Goal: Book appointment/travel/reservation

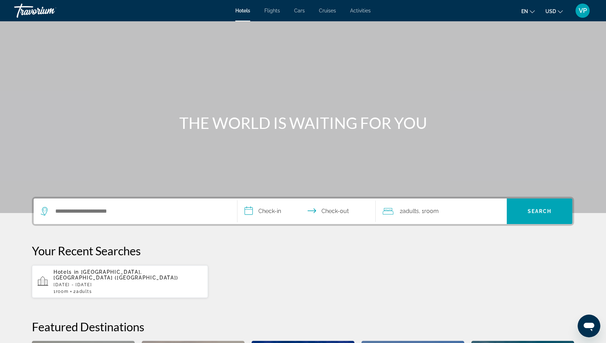
click at [280, 10] on span "Flights" at bounding box center [273, 11] width 16 height 6
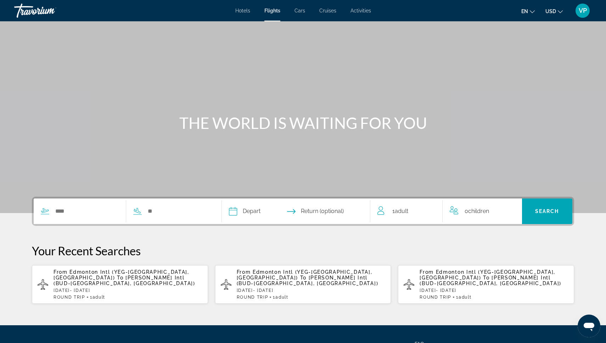
click at [111, 203] on div "Search widget" at bounding box center [122, 211] width 177 height 26
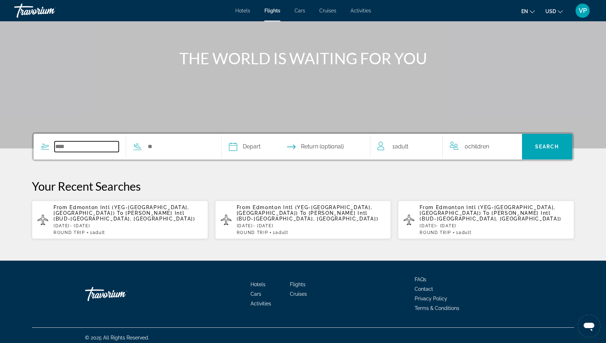
click at [91, 148] on input "Search widget" at bounding box center [87, 146] width 64 height 11
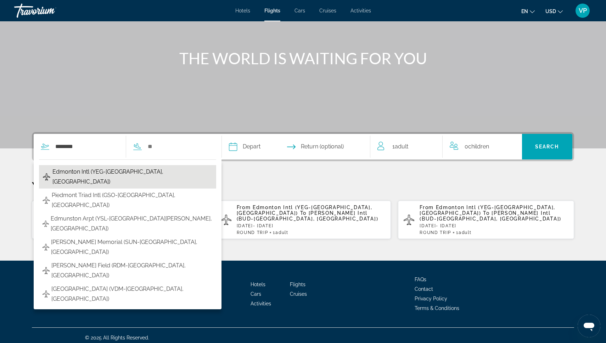
drag, startPoint x: 91, startPoint y: 148, endPoint x: 85, endPoint y: 171, distance: 24.1
click at [85, 171] on span "Edmonton Intl (YEG-Edmonton, Canada)" at bounding box center [132, 177] width 161 height 20
type input "**********"
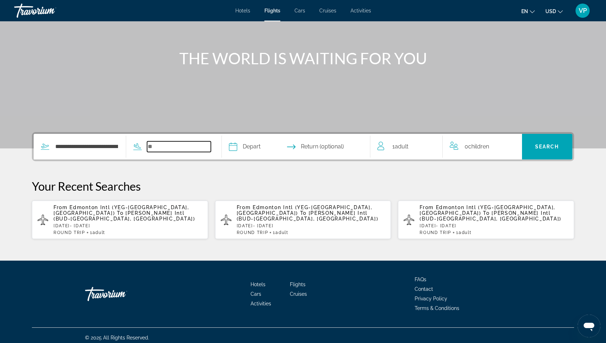
click at [181, 143] on input "Search widget" at bounding box center [179, 146] width 64 height 11
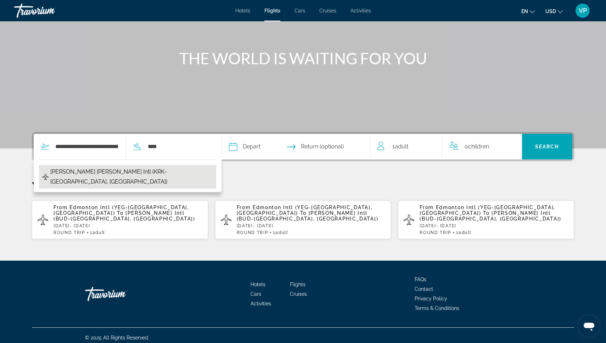
click at [110, 172] on span "John Paul II Balice Intl (KRK-Krakow, Poland)" at bounding box center [131, 177] width 163 height 20
type input "**********"
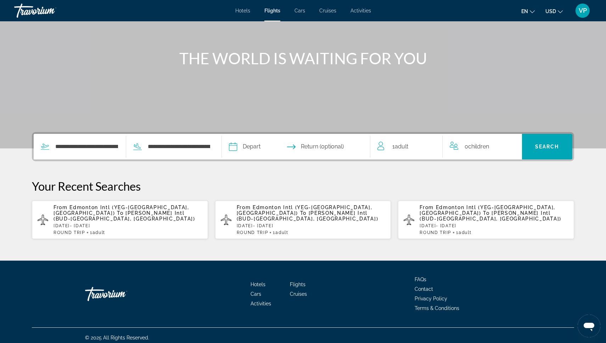
click at [274, 148] on input "Depart date" at bounding box center [263, 148] width 73 height 28
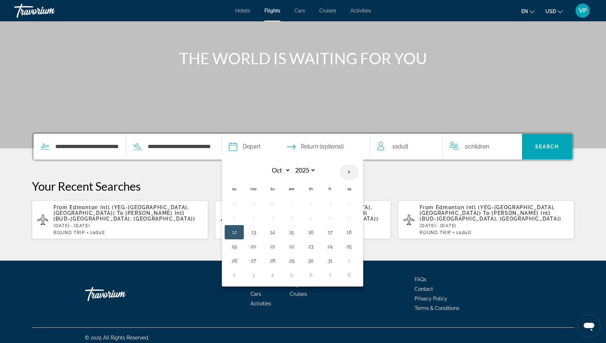
click at [359, 171] on th "Next month" at bounding box center [349, 172] width 19 height 16
select select "**"
click at [259, 232] on button "15" at bounding box center [253, 232] width 11 height 10
type input "**********"
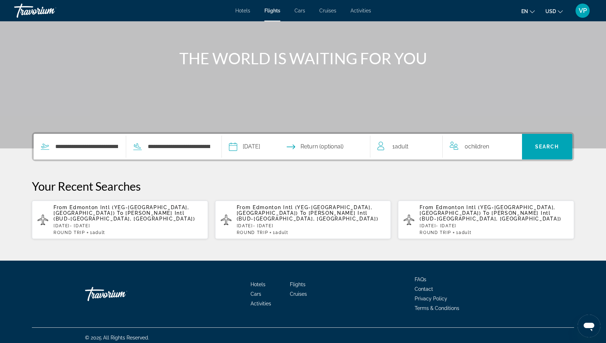
click at [353, 142] on input "Return date" at bounding box center [336, 148] width 73 height 28
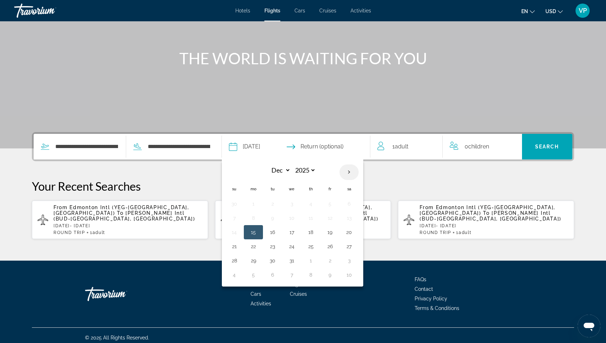
click at [359, 170] on th "Next month" at bounding box center [349, 172] width 19 height 16
select select "*"
select select "****"
click at [317, 234] on button "15" at bounding box center [310, 232] width 11 height 10
type input "**********"
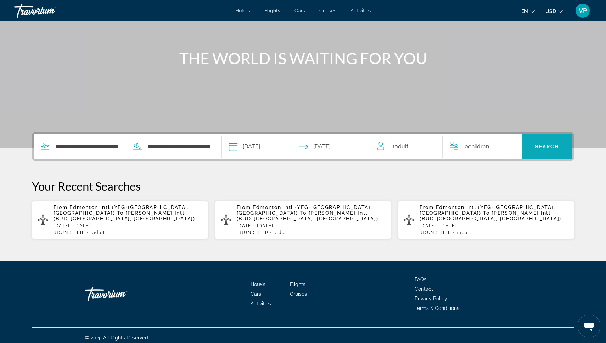
click at [541, 148] on span "Search" at bounding box center [548, 147] width 24 height 6
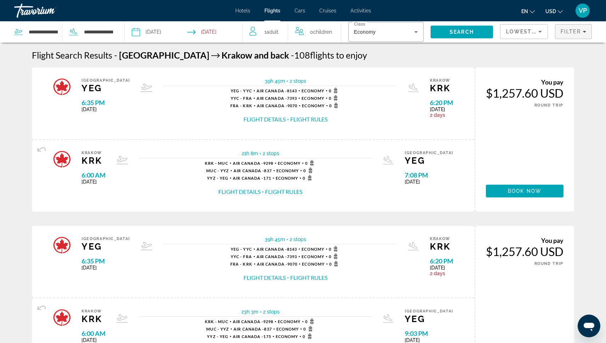
click at [571, 32] on span "Filter" at bounding box center [571, 32] width 20 height 6
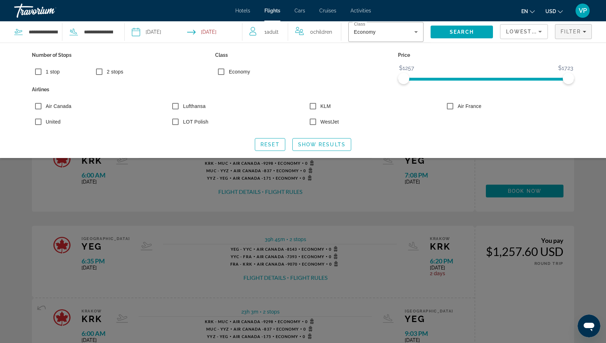
click at [588, 189] on div "Search widget" at bounding box center [303, 223] width 606 height 240
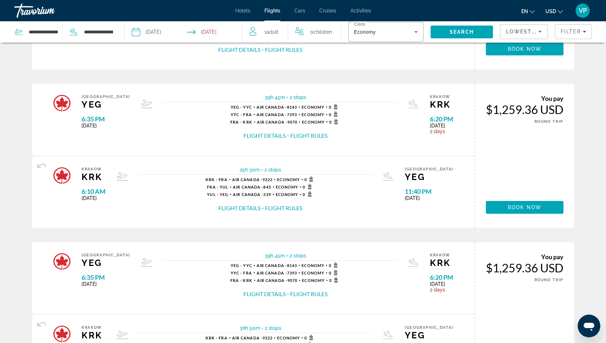
scroll to position [306, 0]
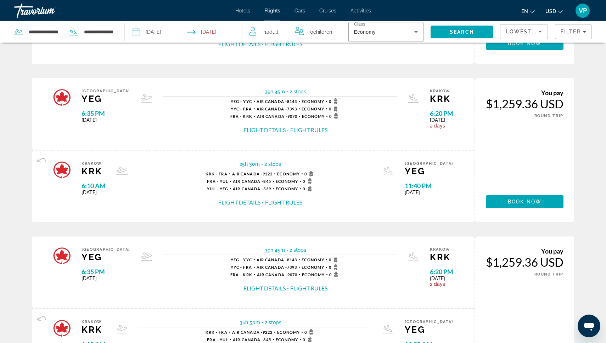
click at [553, 10] on span "USD" at bounding box center [551, 12] width 11 height 6
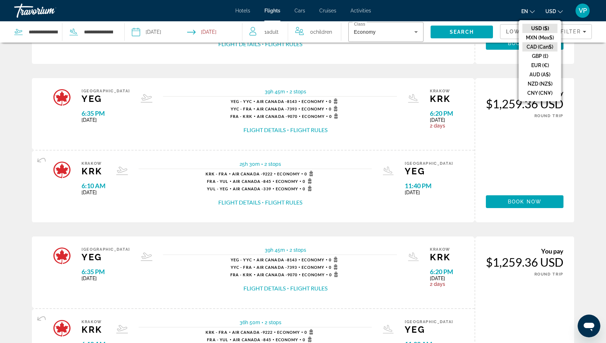
click at [542, 43] on button "CAD (Can$)" at bounding box center [540, 46] width 35 height 9
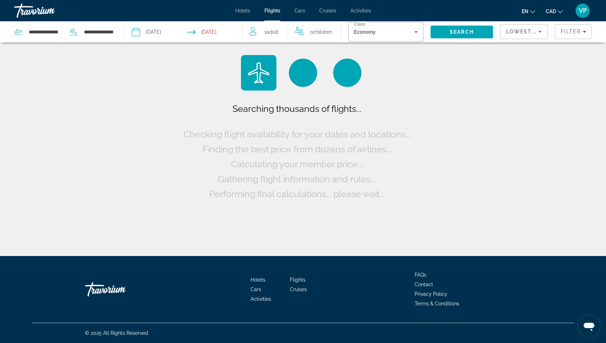
scroll to position [0, 0]
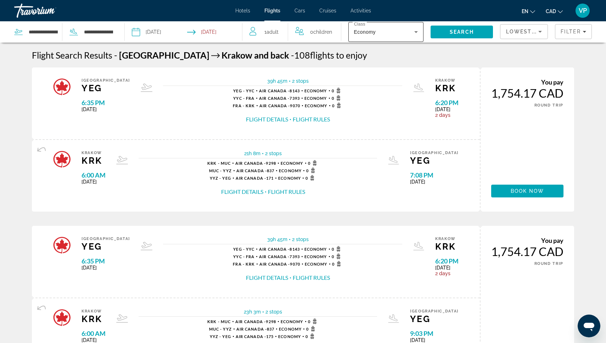
click at [381, 36] on div "Economy" at bounding box center [384, 32] width 60 height 9
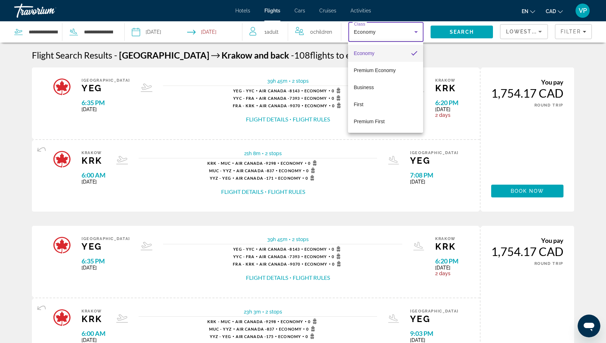
click at [445, 59] on div at bounding box center [303, 171] width 606 height 343
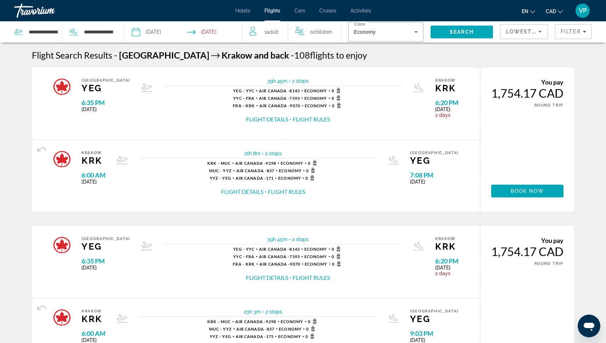
click at [239, 13] on div "Hotels Flights Cars Cruises Activities Hotels Flights Cars Cruises Activities e…" at bounding box center [303, 10] width 606 height 18
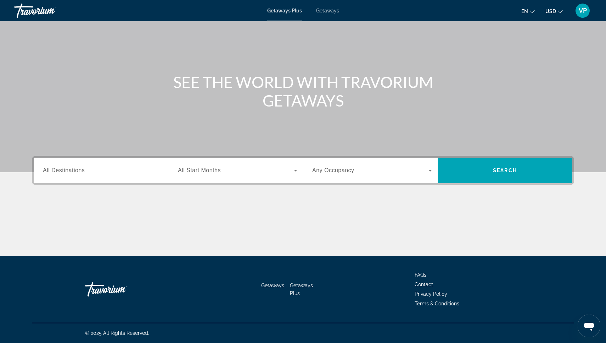
scroll to position [41, 0]
click at [131, 172] on input "Destination All Destinations" at bounding box center [103, 170] width 120 height 9
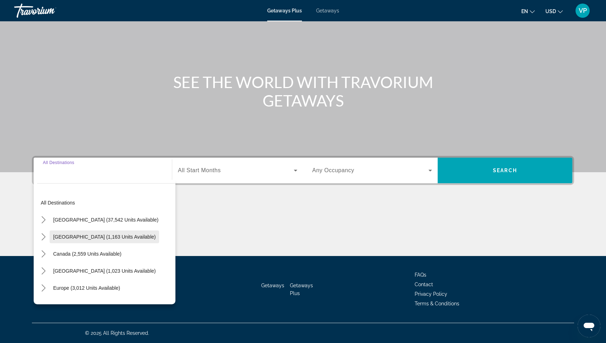
click at [91, 229] on span "Select destination: Mexico (1,163 units available)" at bounding box center [105, 236] width 110 height 17
type input "**********"
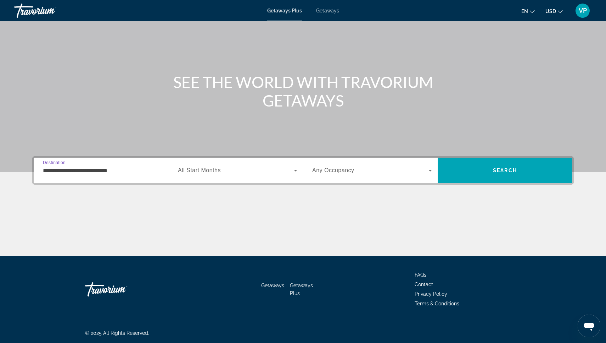
click at [226, 168] on span "Search widget" at bounding box center [236, 170] width 116 height 9
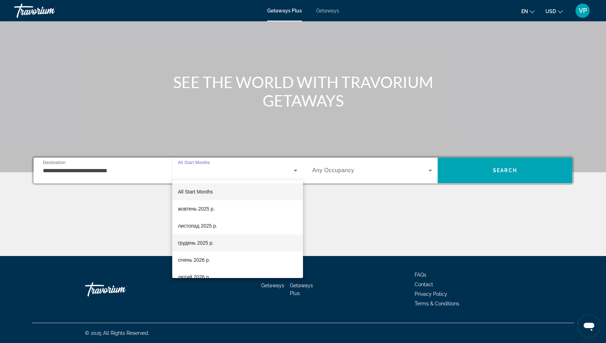
click at [207, 242] on span "грудень 2025 р." at bounding box center [196, 242] width 36 height 9
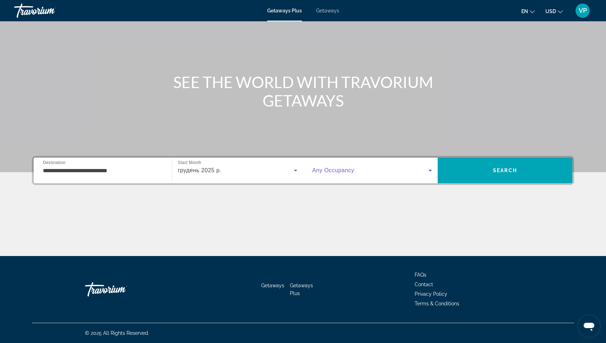
click at [394, 168] on span "Search widget" at bounding box center [370, 170] width 116 height 9
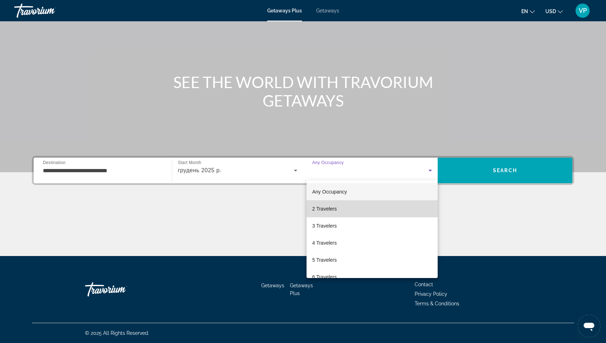
click at [377, 208] on mat-option "2 Travelers" at bounding box center [372, 208] width 131 height 17
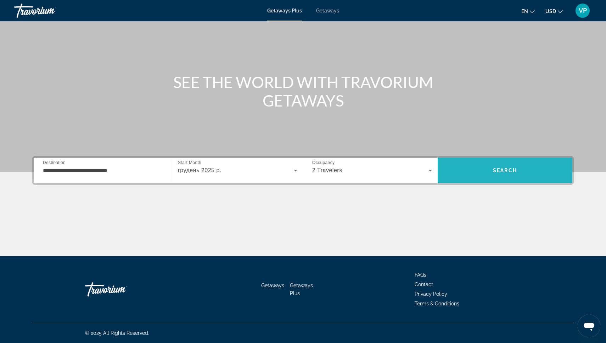
click at [506, 162] on span "Search" at bounding box center [505, 170] width 135 height 17
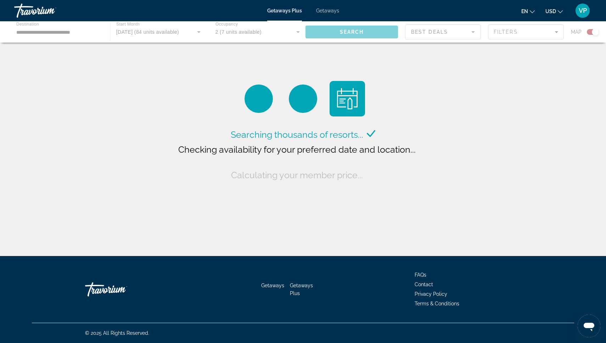
click at [553, 14] on button "USD USD ($) MXN (Mex$) CAD (Can$) GBP (£) EUR (€) AUD (A$) NZD (NZ$) CNY (CN¥)" at bounding box center [554, 11] width 17 height 10
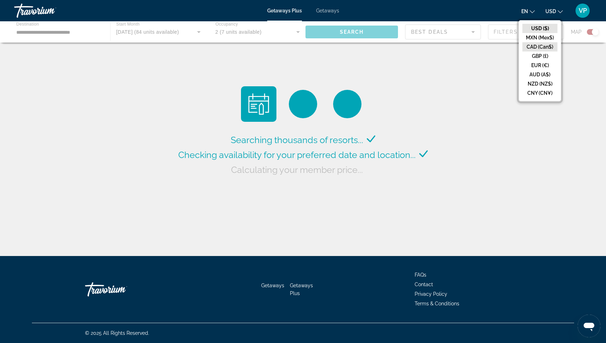
click at [544, 47] on button "CAD (Can$)" at bounding box center [540, 46] width 35 height 9
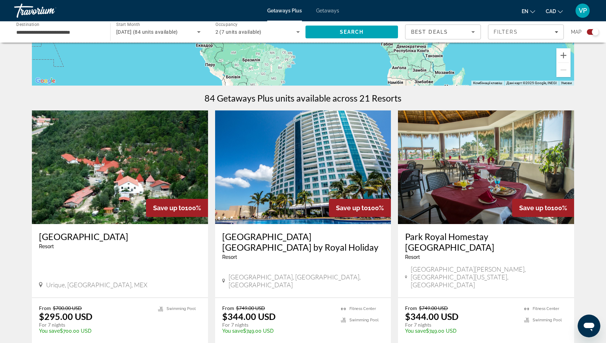
scroll to position [178, 0]
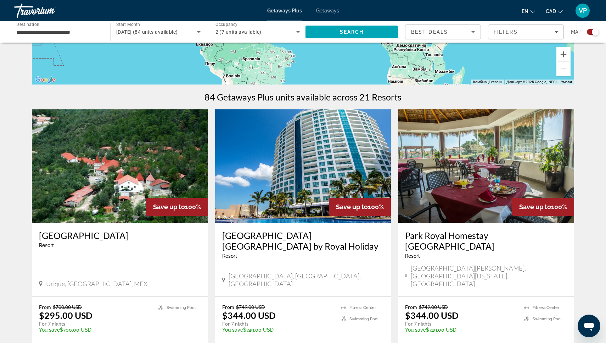
click at [558, 15] on button "CAD USD ($) MXN (Mex$) CAD (Can$) GBP (£) EUR (€) AUD (A$) NZD (NZ$) CNY (CN¥)" at bounding box center [554, 11] width 17 height 10
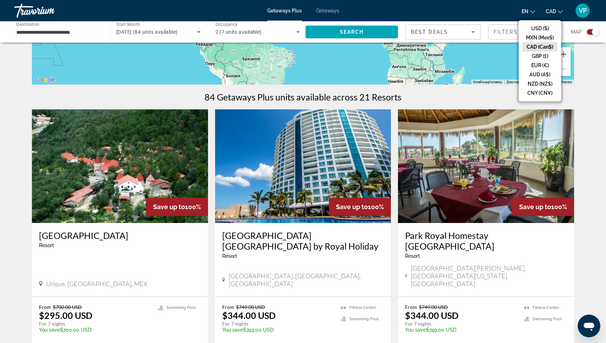
click at [547, 46] on button "CAD (Can$)" at bounding box center [540, 46] width 35 height 9
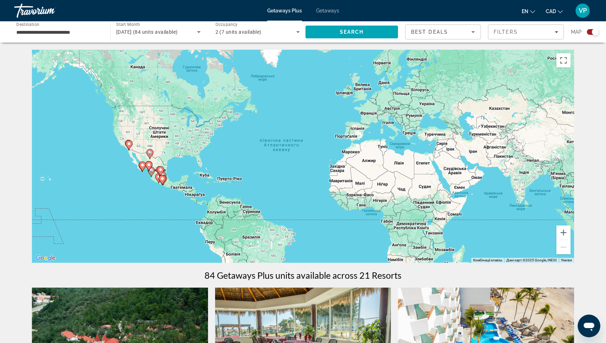
click at [336, 10] on span "Getaways" at bounding box center [327, 11] width 23 height 6
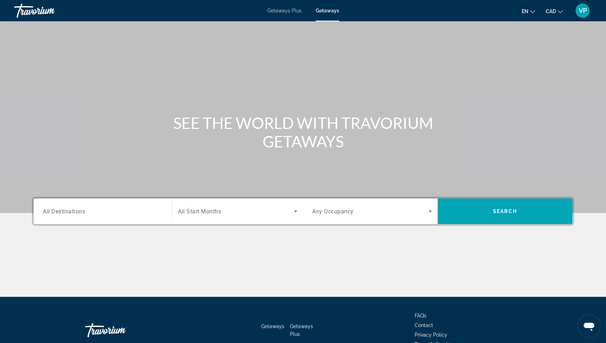
click at [281, 9] on span "Getaways Plus" at bounding box center [284, 11] width 34 height 6
click at [334, 12] on span "Getaways" at bounding box center [327, 11] width 23 height 6
click at [102, 216] on div "Search widget" at bounding box center [103, 211] width 120 height 20
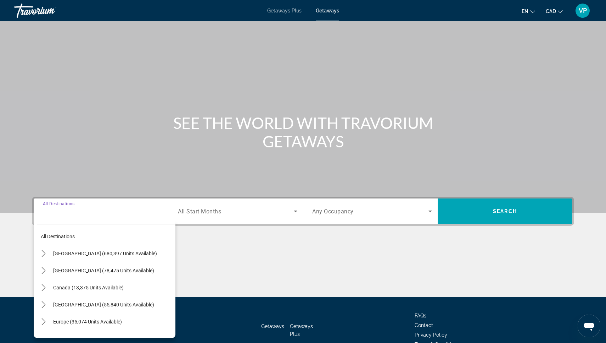
scroll to position [41, 0]
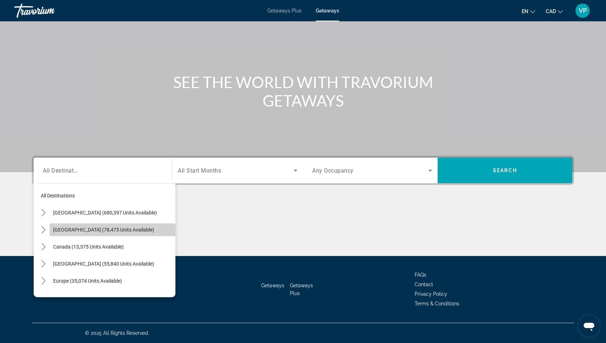
click at [95, 228] on span "Mexico (78,475 units available)" at bounding box center [103, 230] width 101 height 6
type input "**********"
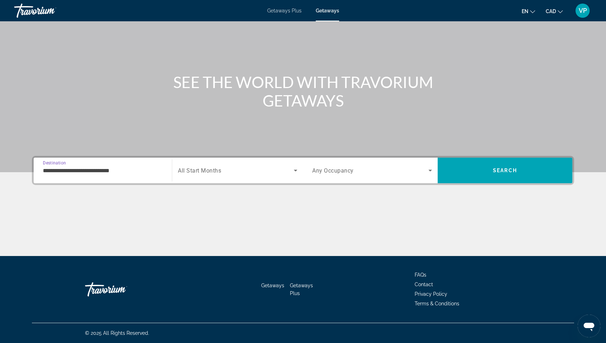
click at [235, 174] on div "Search widget" at bounding box center [238, 170] width 120 height 20
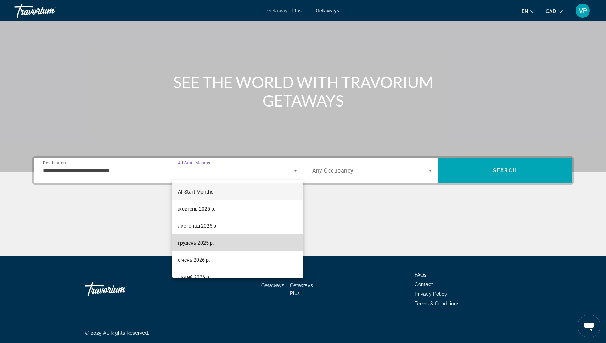
click at [215, 242] on mat-option "грудень 2025 р." at bounding box center [237, 242] width 131 height 17
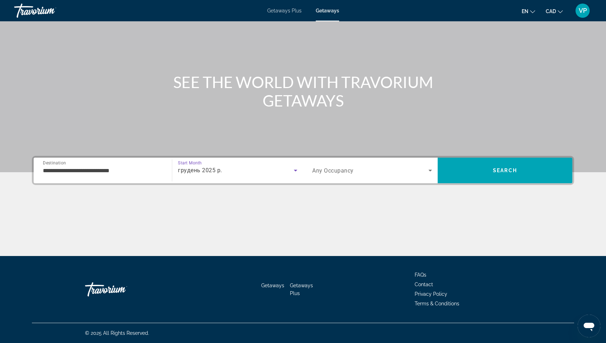
click at [388, 163] on div "Search widget" at bounding box center [372, 170] width 120 height 20
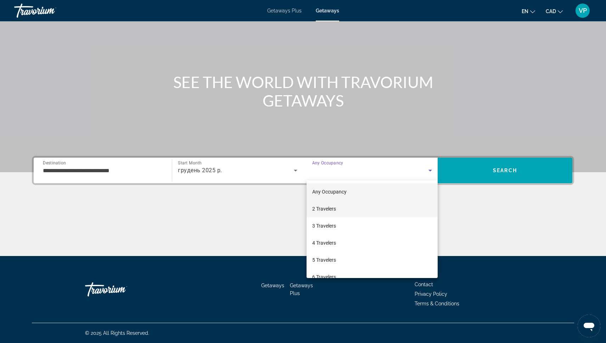
click at [355, 214] on mat-option "2 Travelers" at bounding box center [372, 208] width 131 height 17
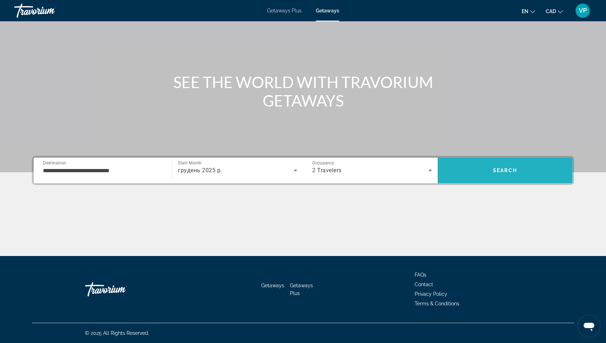
click at [515, 178] on span "Search" at bounding box center [505, 170] width 135 height 17
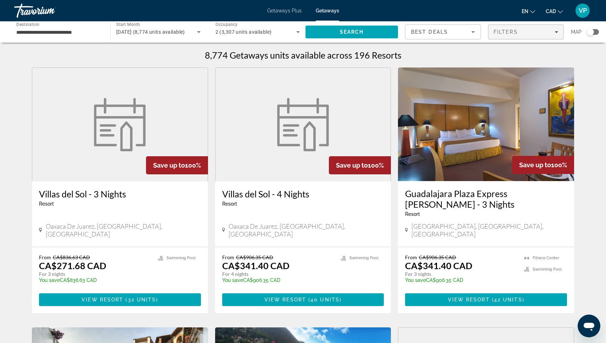
click at [532, 30] on div "Filters" at bounding box center [526, 32] width 65 height 6
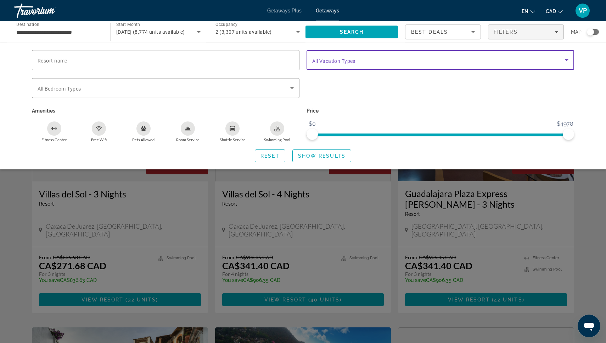
click at [359, 57] on span "Search widget" at bounding box center [438, 60] width 253 height 9
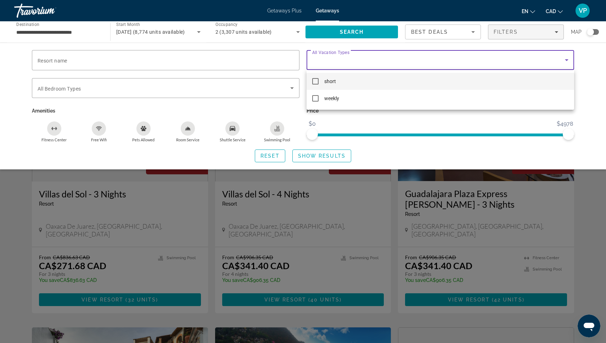
click at [132, 94] on div at bounding box center [303, 171] width 606 height 343
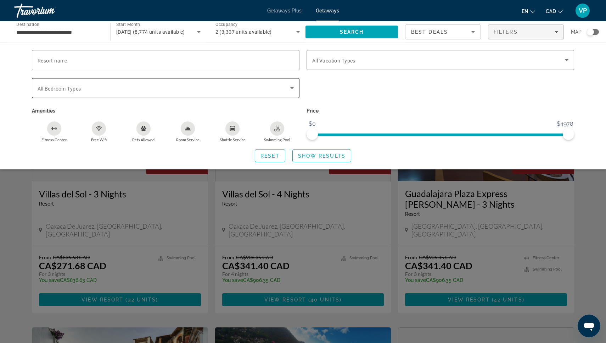
click at [135, 89] on span "Search widget" at bounding box center [164, 88] width 253 height 9
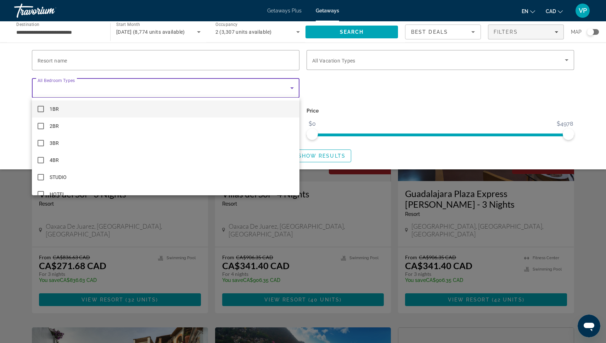
click at [593, 201] on div at bounding box center [303, 171] width 606 height 343
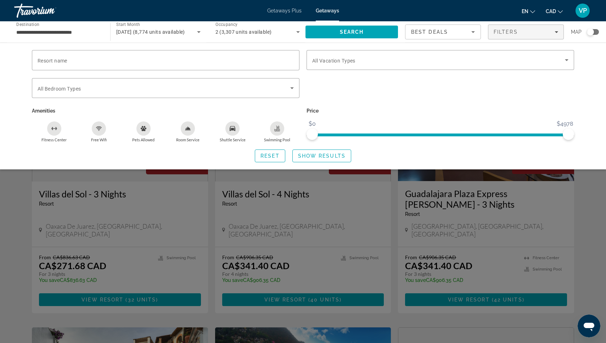
click at [593, 201] on div "Search widget" at bounding box center [303, 224] width 606 height 236
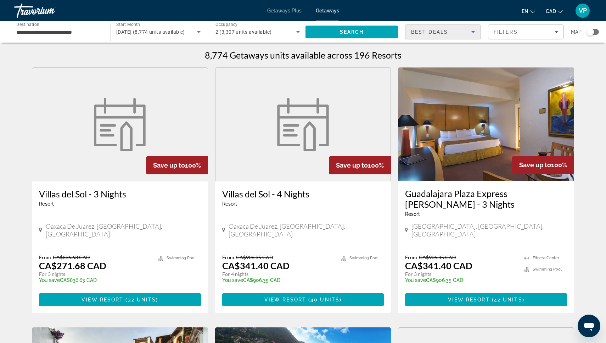
click at [448, 35] on div "Best Deals" at bounding box center [441, 32] width 60 height 9
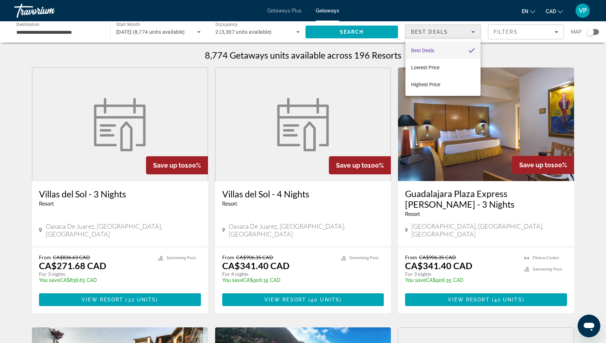
click at [362, 52] on div at bounding box center [303, 171] width 606 height 343
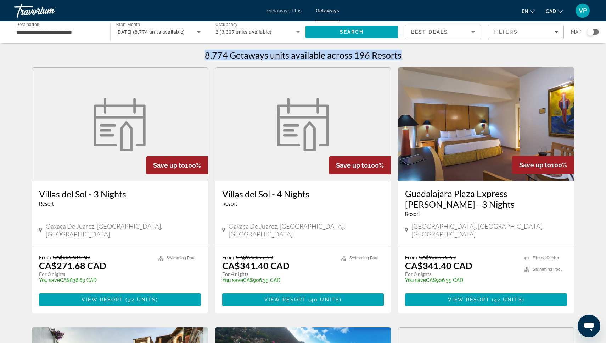
drag, startPoint x: 205, startPoint y: 55, endPoint x: 415, endPoint y: 54, distance: 210.3
click at [415, 54] on div "8,774 Getaways units available across 196 Resorts" at bounding box center [303, 55] width 543 height 11
